Goal: Task Accomplishment & Management: Complete application form

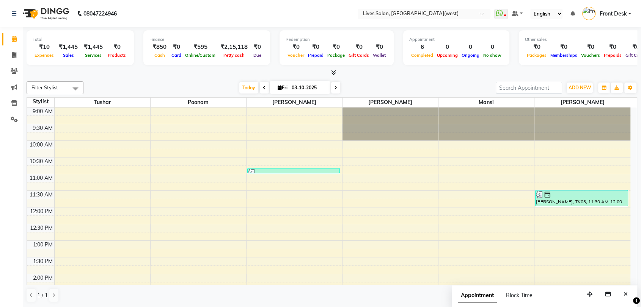
scroll to position [287, 0]
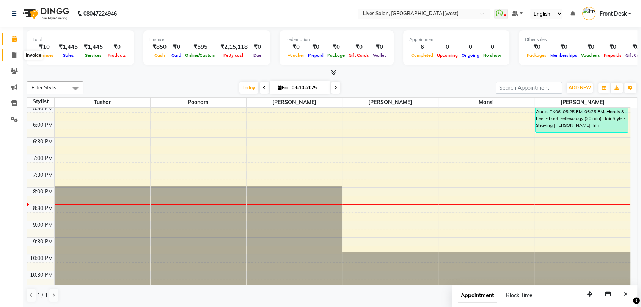
click at [11, 54] on span at bounding box center [14, 55] width 13 height 9
select select "service"
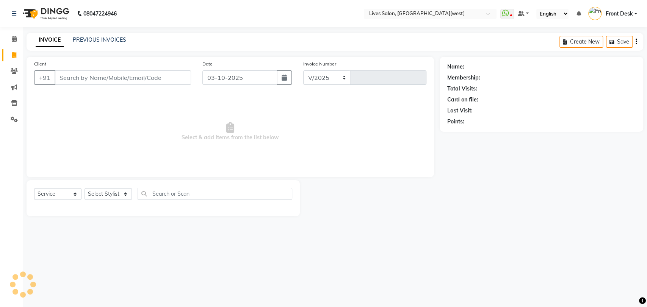
select select "4342"
type input "1208"
click at [90, 76] on input "Client" at bounding box center [123, 78] width 136 height 14
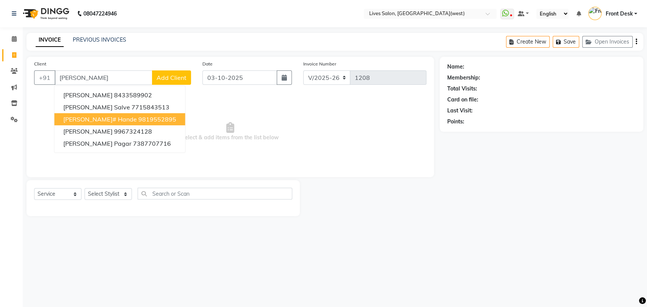
click at [138, 122] on ngb-highlight "9819552895" at bounding box center [157, 120] width 38 height 8
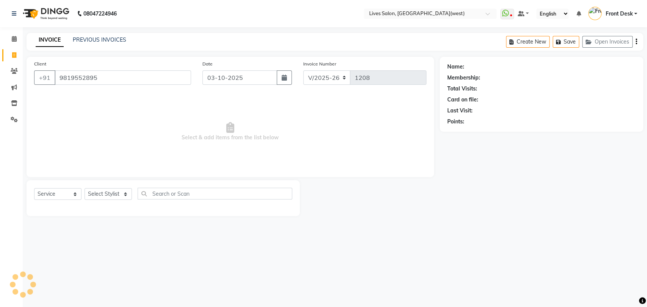
type input "9819552895"
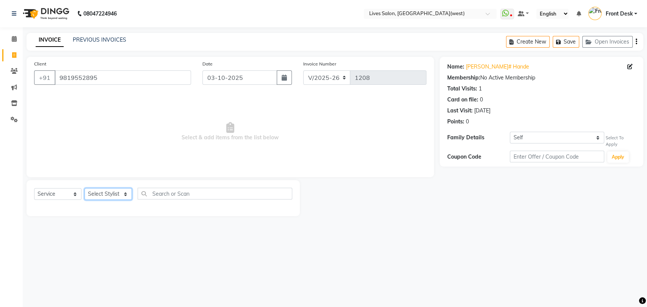
click at [114, 191] on select "Select Stylist [PERSON_NAME] Front Desk [PERSON_NAME] [PERSON_NAME] sameer [PER…" at bounding box center [108, 194] width 47 height 12
select select "92753"
click at [85, 188] on select "Select Stylist [PERSON_NAME] Front Desk [PERSON_NAME] [PERSON_NAME] sameer [PER…" at bounding box center [108, 194] width 47 height 12
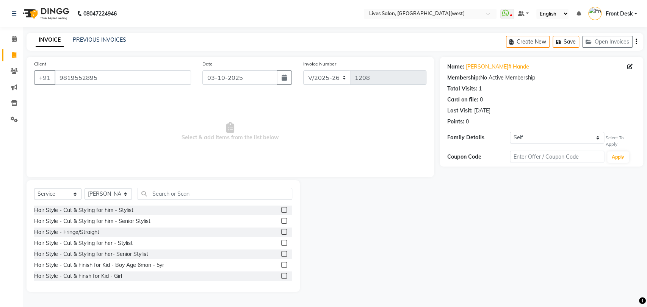
click at [281, 263] on label at bounding box center [284, 265] width 6 height 6
click at [281, 263] on input "checkbox" at bounding box center [283, 265] width 5 height 5
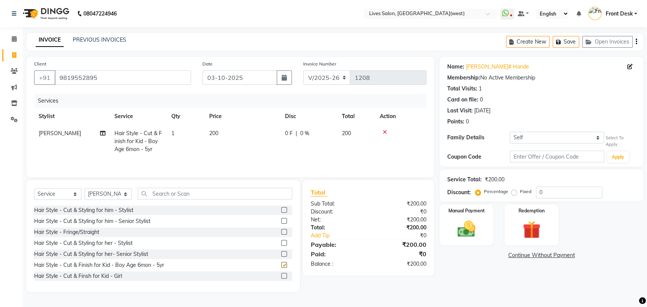
checkbox input "false"
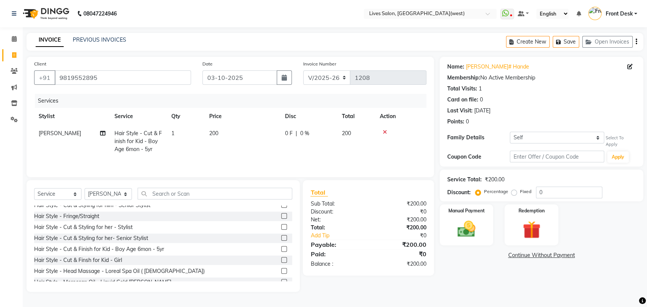
scroll to position [17, 0]
click at [281, 261] on label at bounding box center [284, 260] width 6 height 6
click at [281, 261] on input "checkbox" at bounding box center [283, 259] width 5 height 5
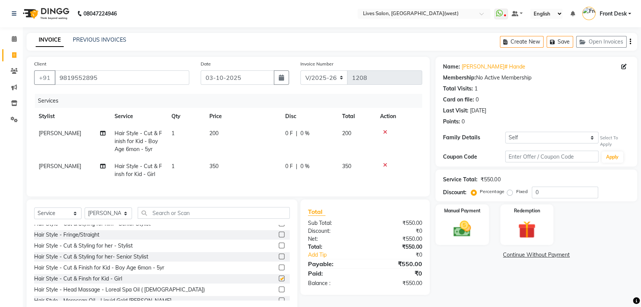
checkbox input "false"
click at [385, 164] on icon at bounding box center [385, 165] width 4 height 5
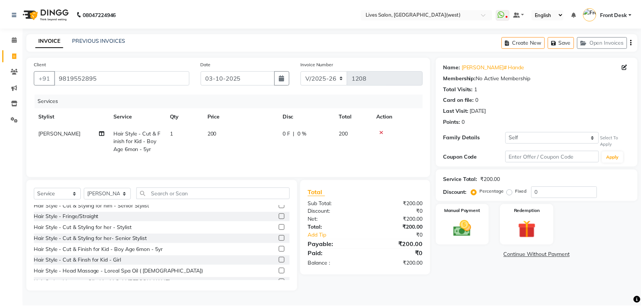
scroll to position [0, 0]
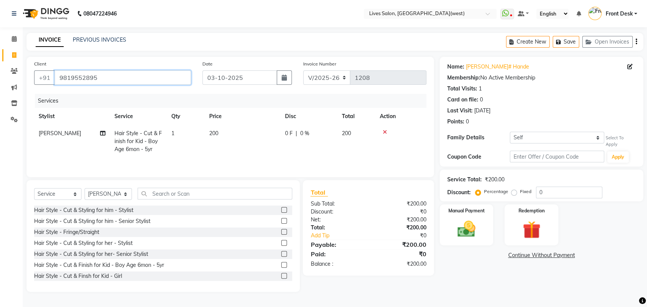
click at [173, 77] on input "9819552895" at bounding box center [123, 78] width 136 height 14
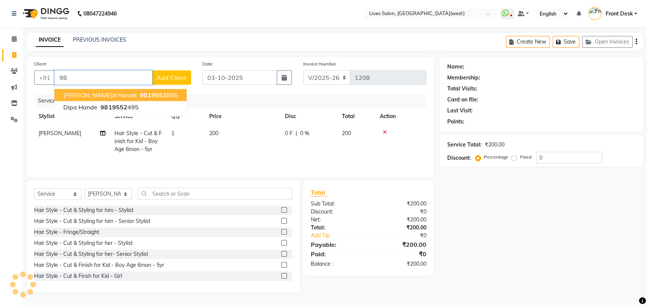
type input "9"
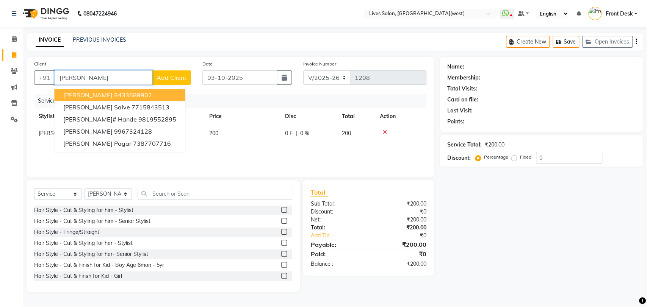
click at [114, 93] on ngb-highlight "8433589902" at bounding box center [133, 95] width 38 height 8
type input "8433589902"
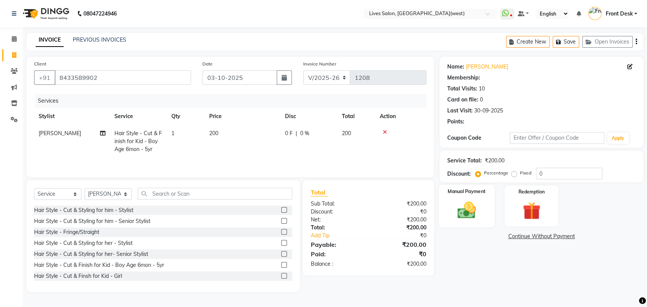
click at [469, 199] on div "Manual Payment" at bounding box center [467, 206] width 56 height 43
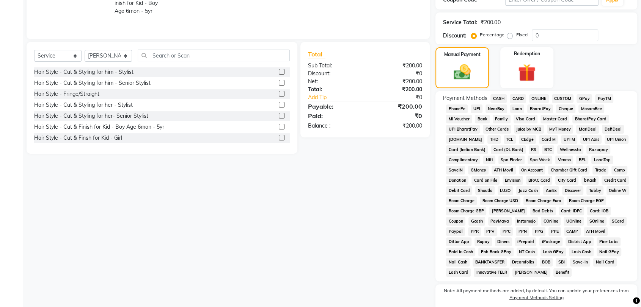
scroll to position [136, 0]
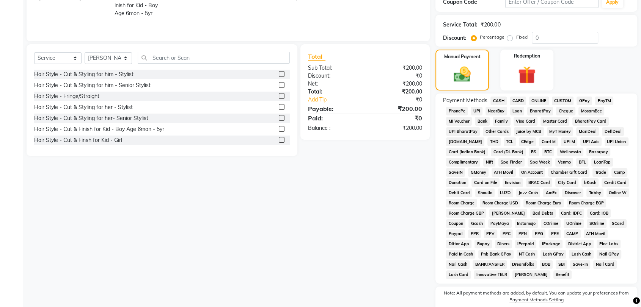
click at [499, 101] on span "CASH" at bounding box center [498, 101] width 16 height 9
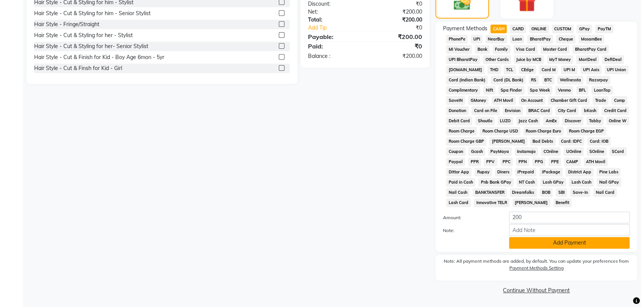
click at [573, 244] on button "Add Payment" at bounding box center [569, 243] width 121 height 12
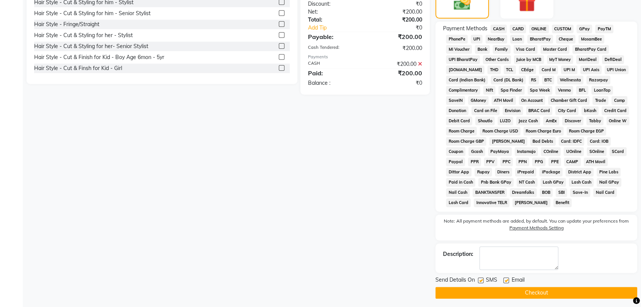
click at [561, 293] on button "Checkout" at bounding box center [536, 293] width 202 height 12
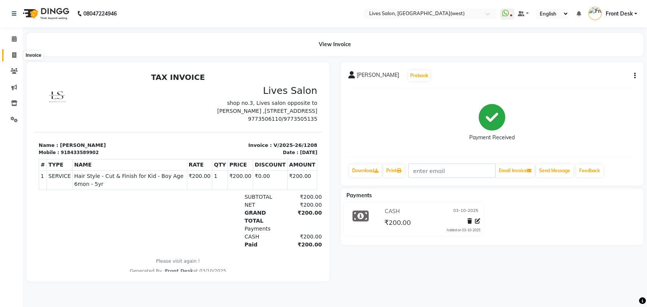
click at [11, 55] on span at bounding box center [14, 55] width 13 height 9
select select "4342"
select select "service"
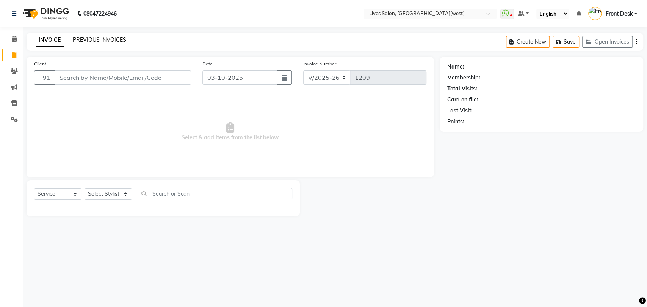
click at [86, 39] on link "PREVIOUS INVOICES" at bounding box center [99, 39] width 53 height 7
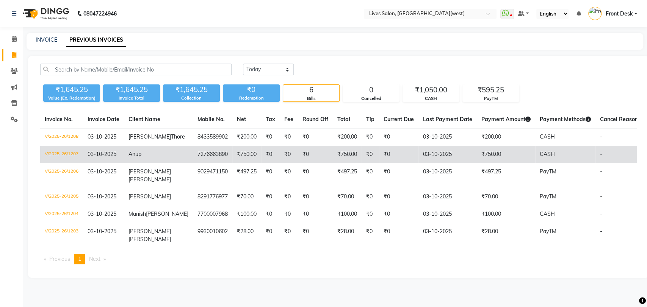
click at [193, 156] on td "7276663890" at bounding box center [212, 154] width 39 height 17
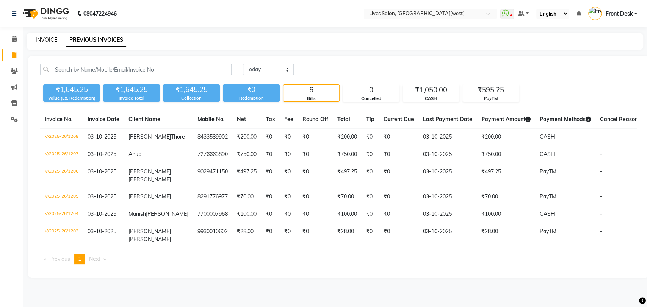
click at [54, 37] on link "INVOICE" at bounding box center [47, 39] width 22 height 7
select select "4342"
select select "service"
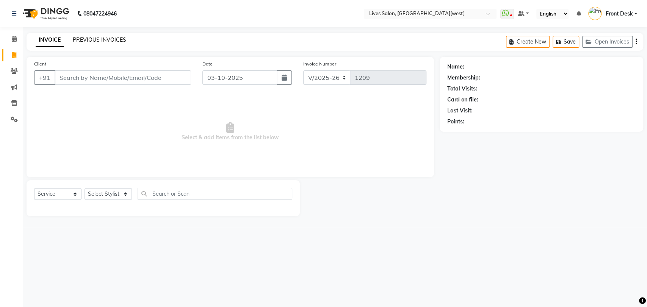
click at [93, 39] on link "PREVIOUS INVOICES" at bounding box center [99, 39] width 53 height 7
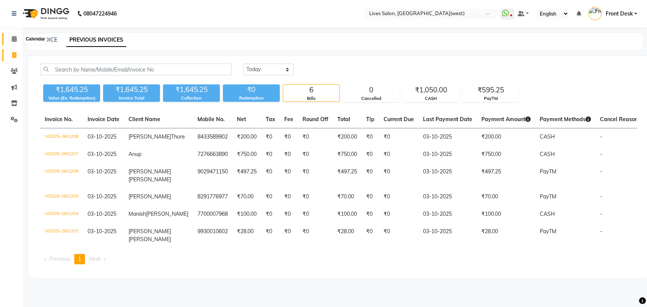
click at [11, 39] on span at bounding box center [14, 39] width 13 height 9
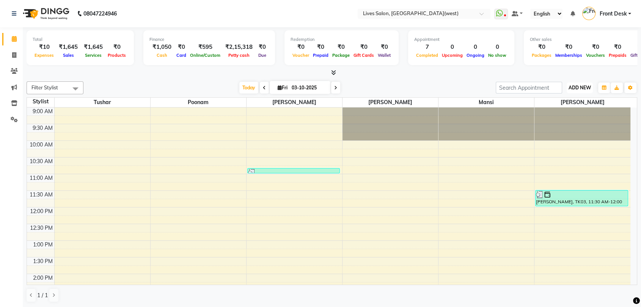
click at [584, 90] on span "ADD NEW" at bounding box center [579, 88] width 22 height 6
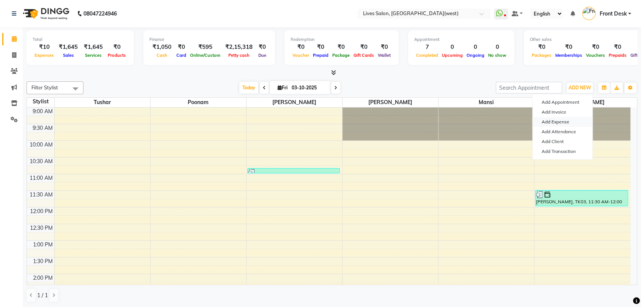
click at [573, 125] on link "Add Expense" at bounding box center [562, 122] width 60 height 10
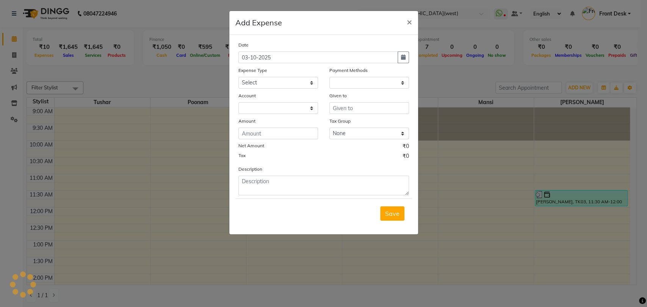
select select "1"
select select "3147"
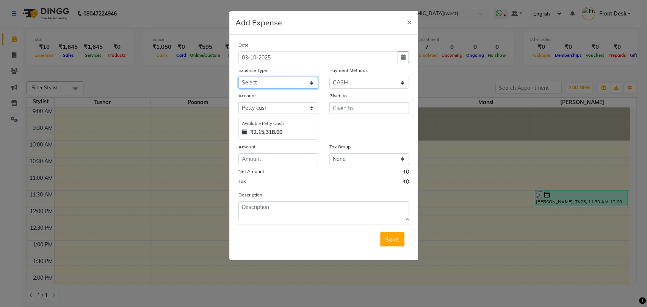
click at [274, 86] on select "Select Advance Salary Bank charges Cash Deposited to bank Cash Handed Over to O…" at bounding box center [278, 83] width 80 height 12
select select "7293"
click at [238, 77] on select "Select Advance Salary Bank charges Cash Deposited to bank Cash Handed Over to O…" at bounding box center [278, 83] width 80 height 12
click at [348, 109] on input "text" at bounding box center [369, 108] width 80 height 12
click at [354, 104] on input "text" at bounding box center [369, 108] width 80 height 12
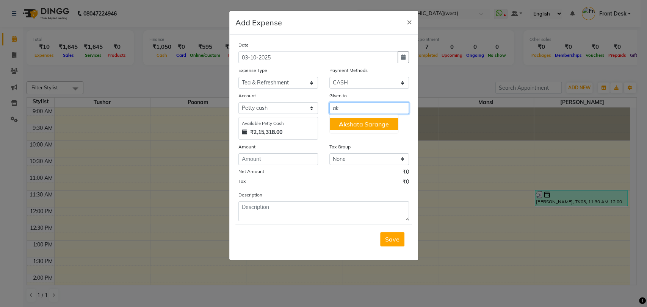
click at [349, 126] on ngb-highlight "Ak shata Sarange" at bounding box center [364, 124] width 50 height 8
type input "[PERSON_NAME]"
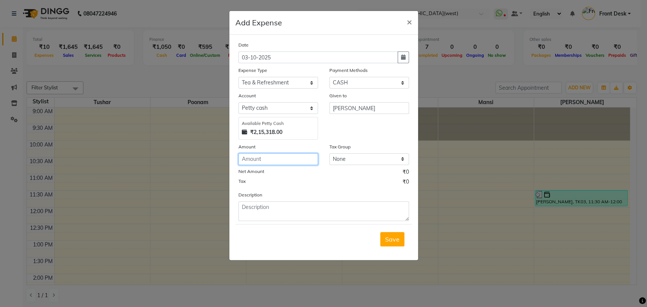
click at [287, 164] on input "number" at bounding box center [278, 160] width 80 height 12
type input "30"
click at [397, 239] on span "Save" at bounding box center [392, 240] width 14 height 8
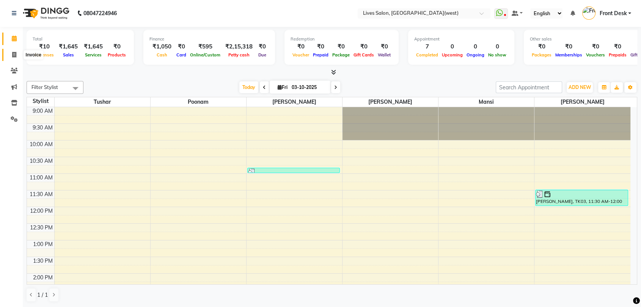
click at [13, 58] on span at bounding box center [14, 55] width 13 height 9
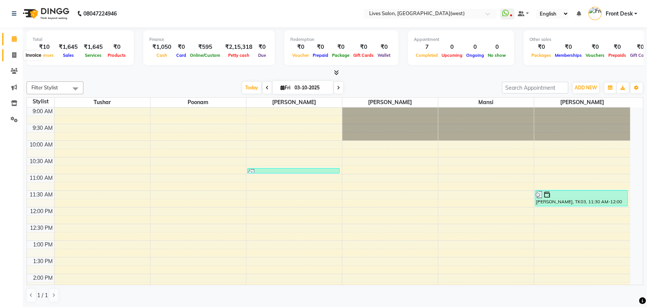
select select "4342"
select select "service"
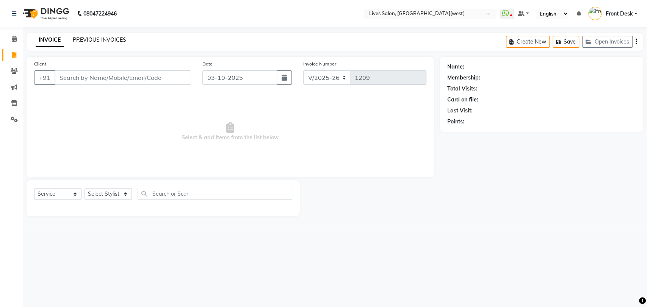
click at [101, 40] on link "PREVIOUS INVOICES" at bounding box center [99, 39] width 53 height 7
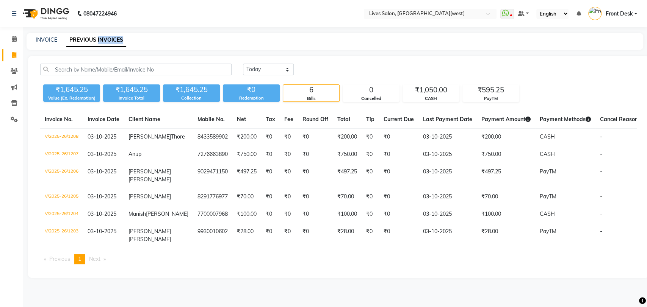
click at [101, 40] on link "PREVIOUS INVOICES" at bounding box center [96, 40] width 60 height 14
click at [43, 39] on link "INVOICE" at bounding box center [47, 39] width 22 height 7
select select "4342"
select select "service"
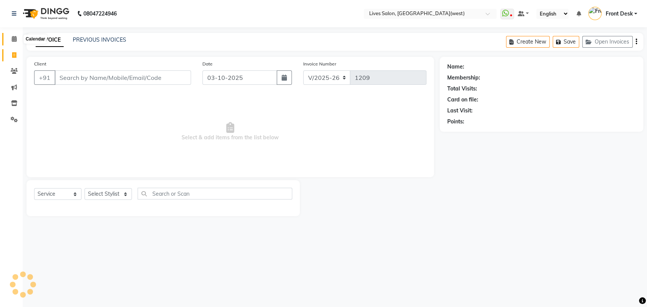
click at [14, 41] on icon at bounding box center [14, 39] width 5 height 6
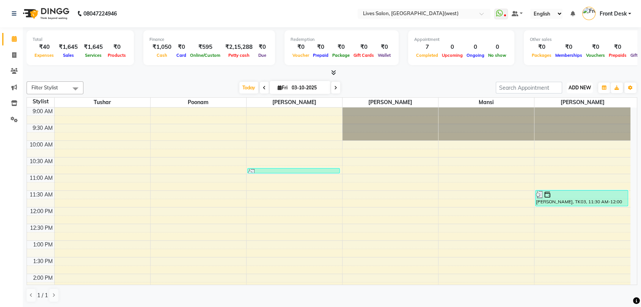
click at [575, 88] on span "ADD NEW" at bounding box center [579, 88] width 22 height 6
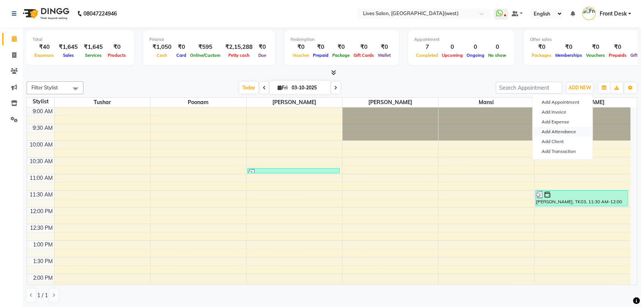
click at [567, 130] on link "Add Attendance" at bounding box center [562, 132] width 60 height 10
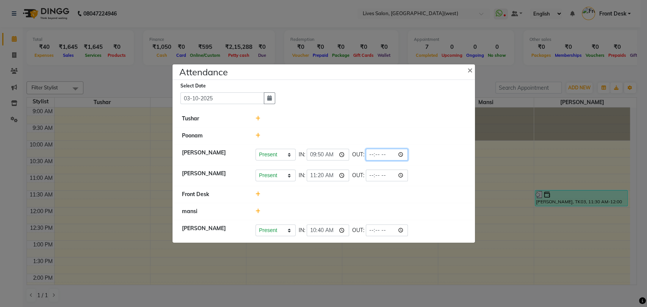
click at [366, 153] on input "time" at bounding box center [387, 155] width 42 height 12
type input "20:30"
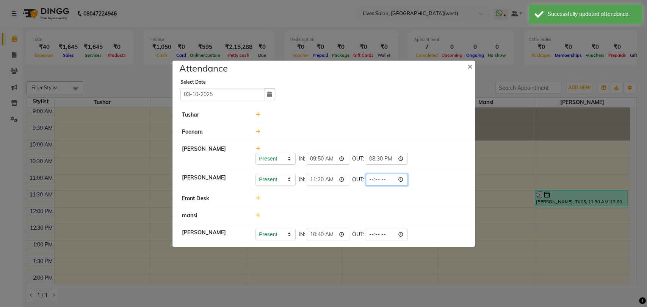
click at [366, 178] on input "time" at bounding box center [387, 180] width 42 height 12
type input "21:30"
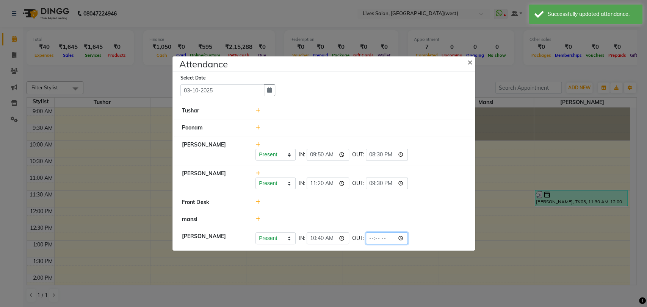
click at [366, 239] on input "time" at bounding box center [387, 239] width 42 height 12
type input "21:30"
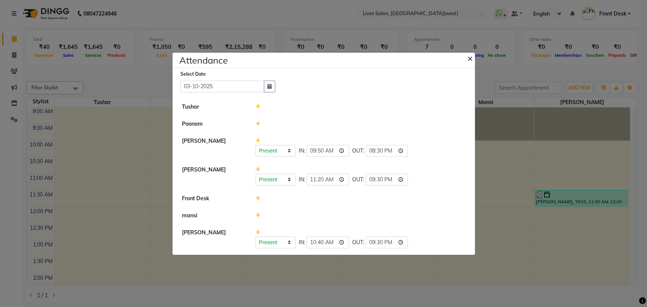
click at [472, 58] on span "×" at bounding box center [469, 57] width 5 height 11
